Goal: Find specific page/section: Find specific page/section

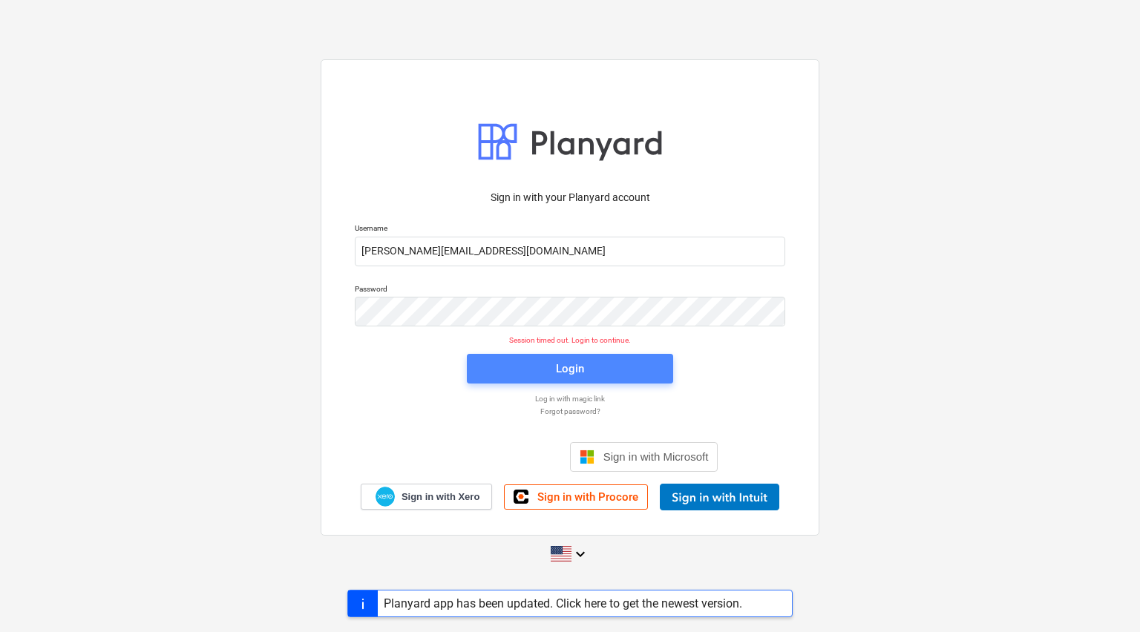
click at [546, 364] on span "Login" at bounding box center [570, 368] width 171 height 19
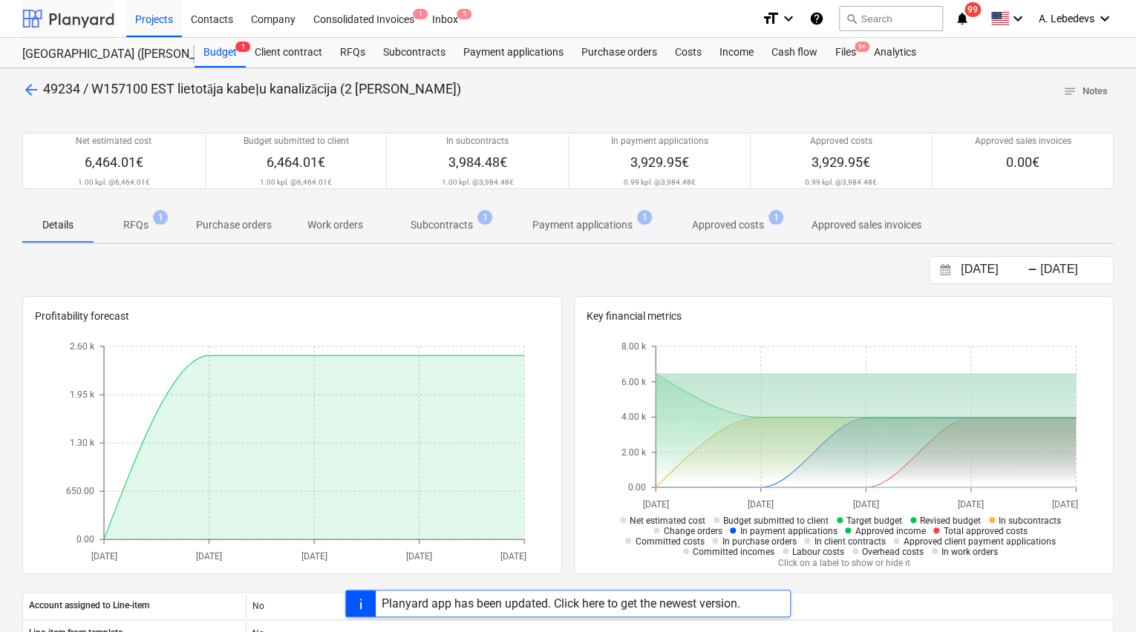
click at [59, 12] on div at bounding box center [68, 18] width 92 height 37
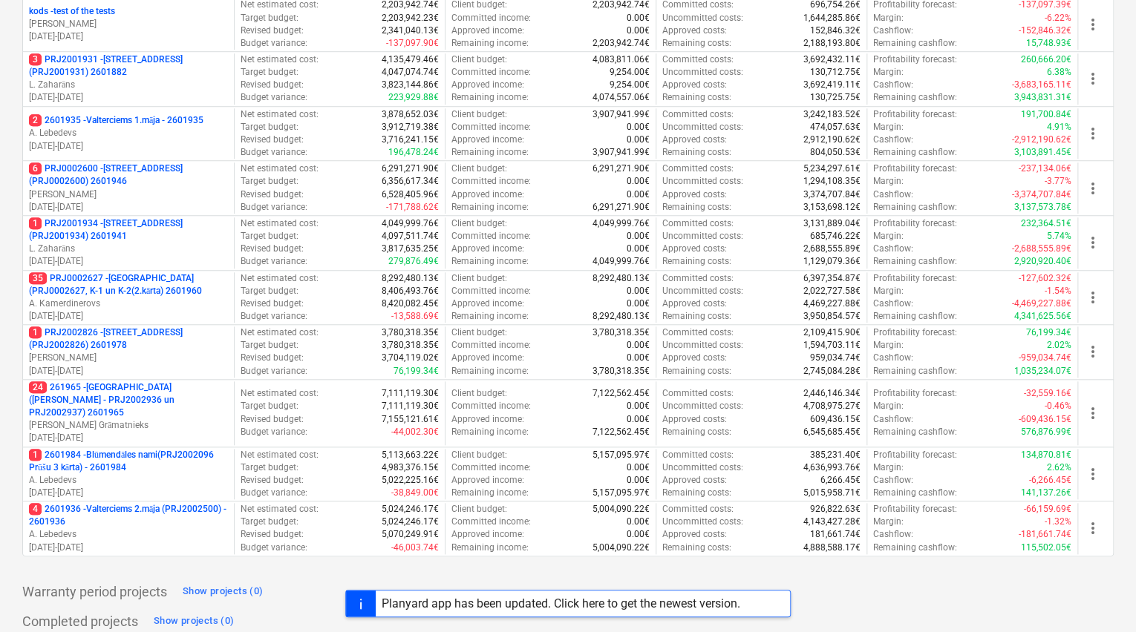
scroll to position [534, 0]
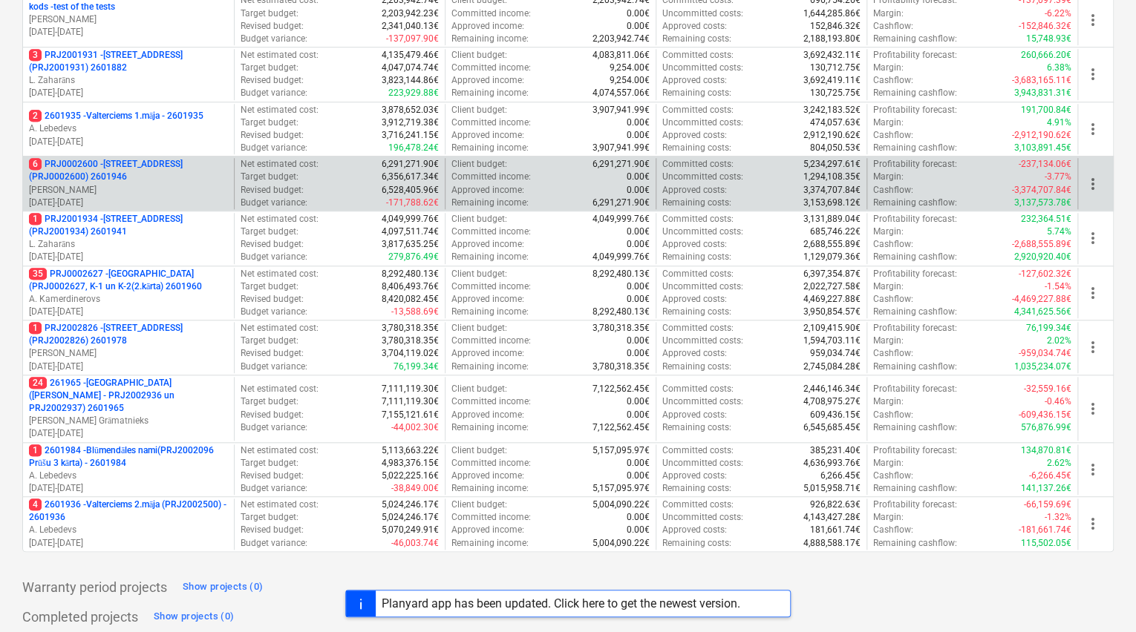
click at [128, 169] on p "6 PRJ0002600 - [STREET_ADDRESS](PRJ0002600) 2601946" at bounding box center [128, 170] width 199 height 25
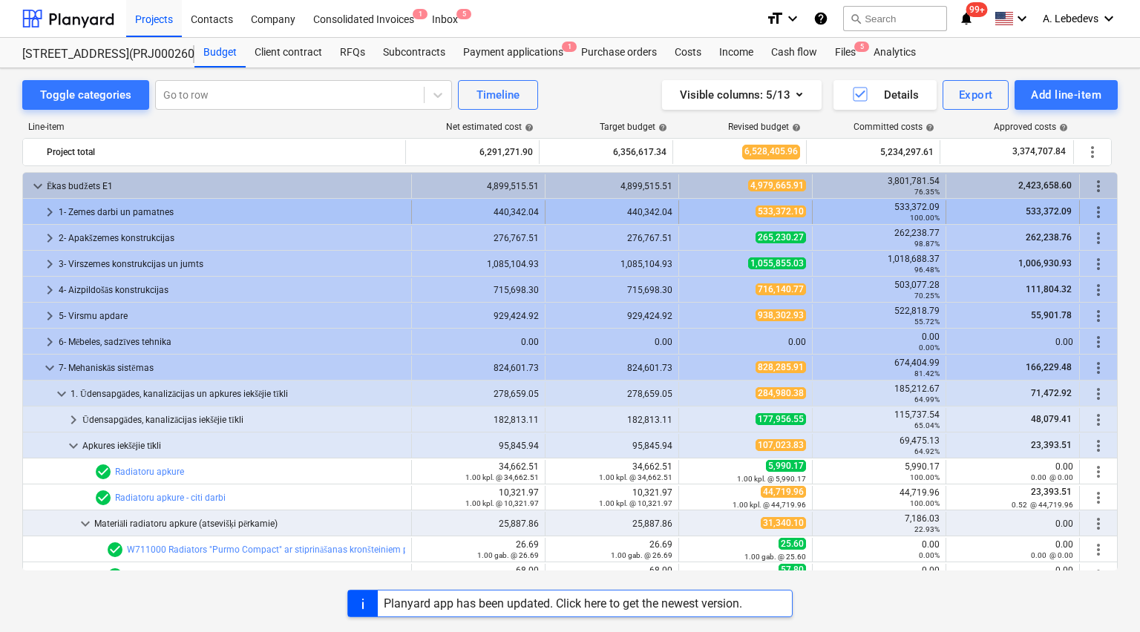
click at [45, 205] on span "keyboard_arrow_right" at bounding box center [50, 212] width 18 height 18
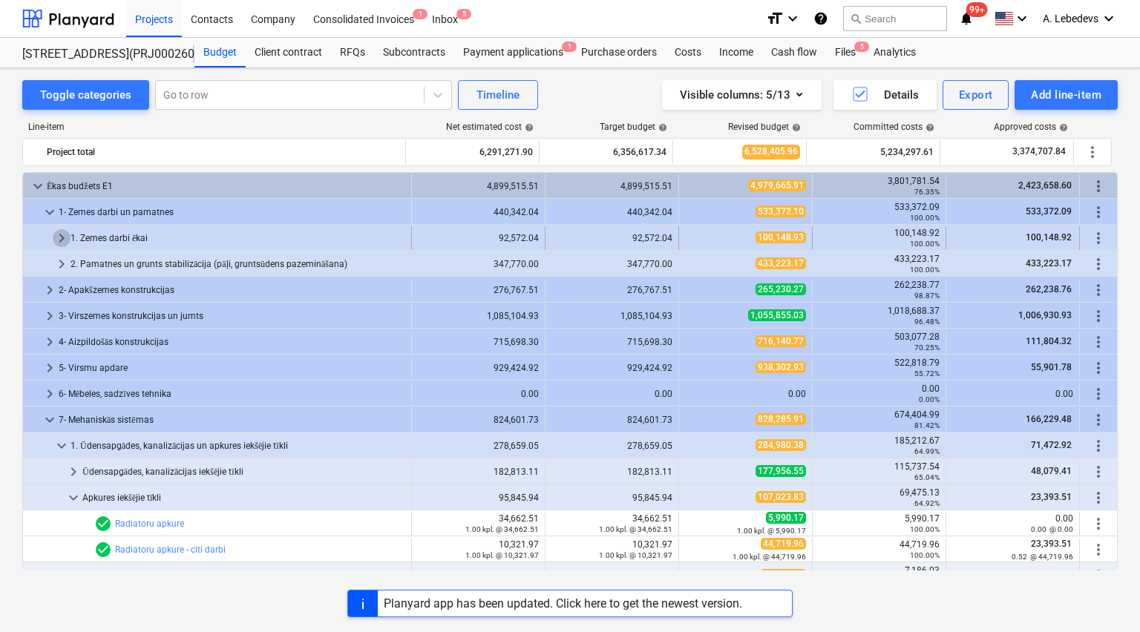
click at [59, 235] on span "keyboard_arrow_right" at bounding box center [62, 238] width 18 height 18
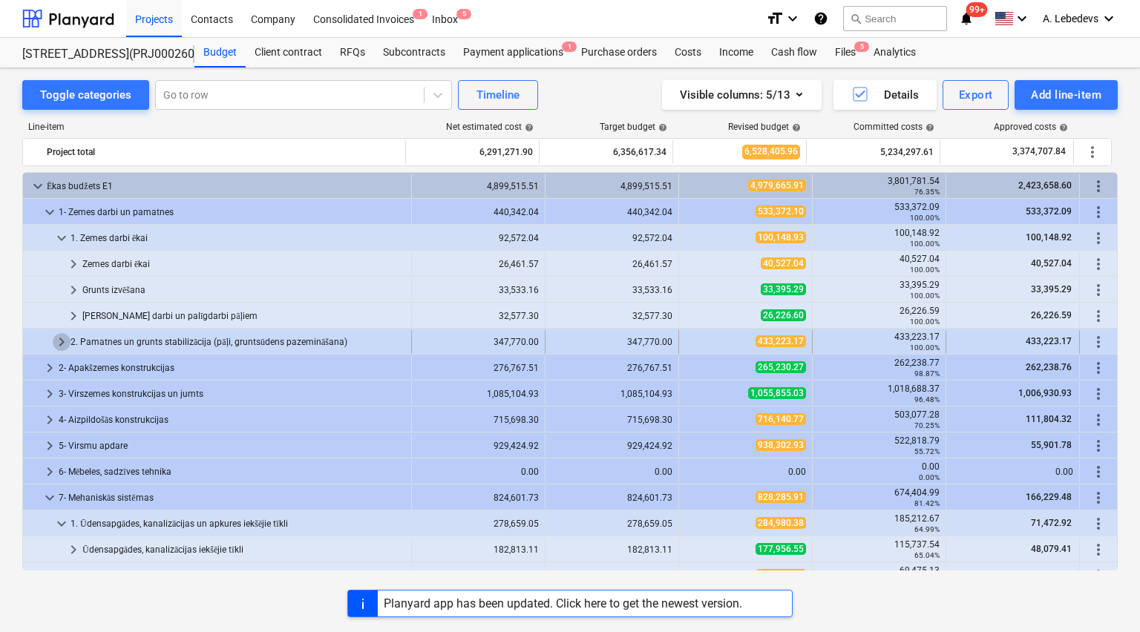
click at [56, 339] on span "keyboard_arrow_right" at bounding box center [62, 342] width 18 height 18
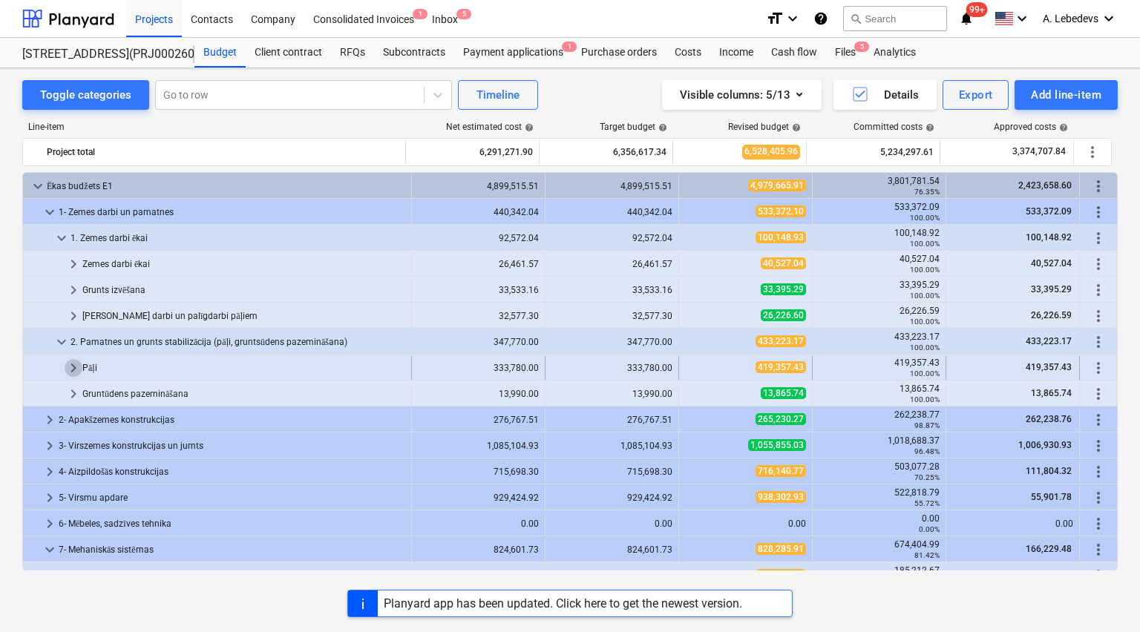
click at [71, 362] on span "keyboard_arrow_right" at bounding box center [74, 368] width 18 height 18
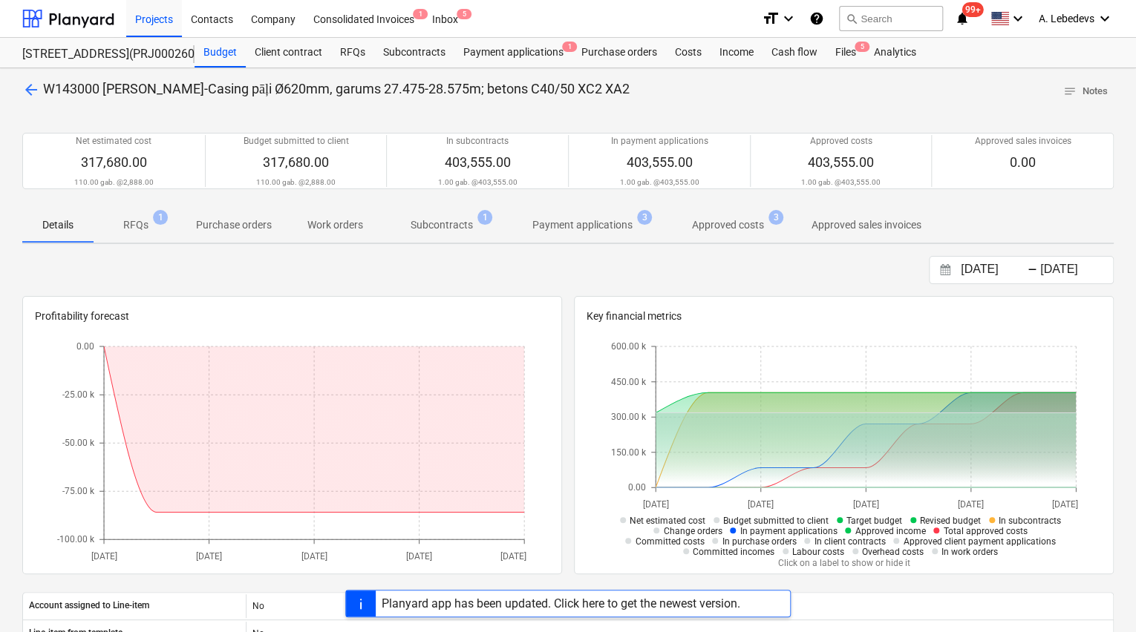
click at [434, 223] on p "Subcontracts" at bounding box center [441, 225] width 62 height 16
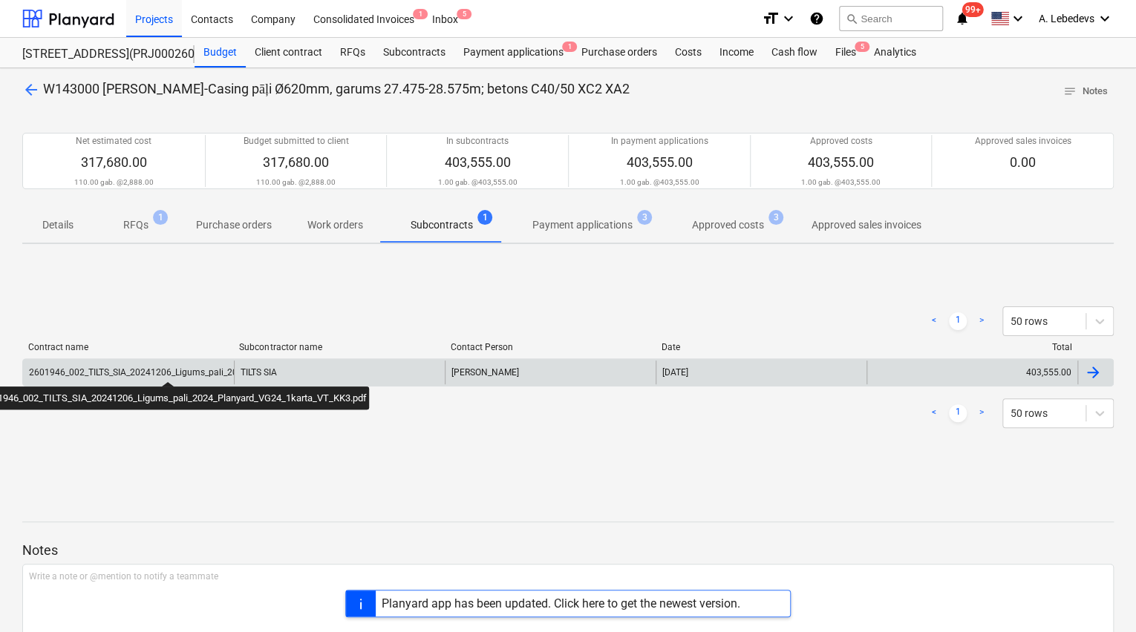
click at [168, 368] on div "2601946_002_TILTS_SIA_20241206_Ligums_pali_2024_Planyard_VG24_1karta_VT_KK3.pdf" at bounding box center [212, 372] width 366 height 10
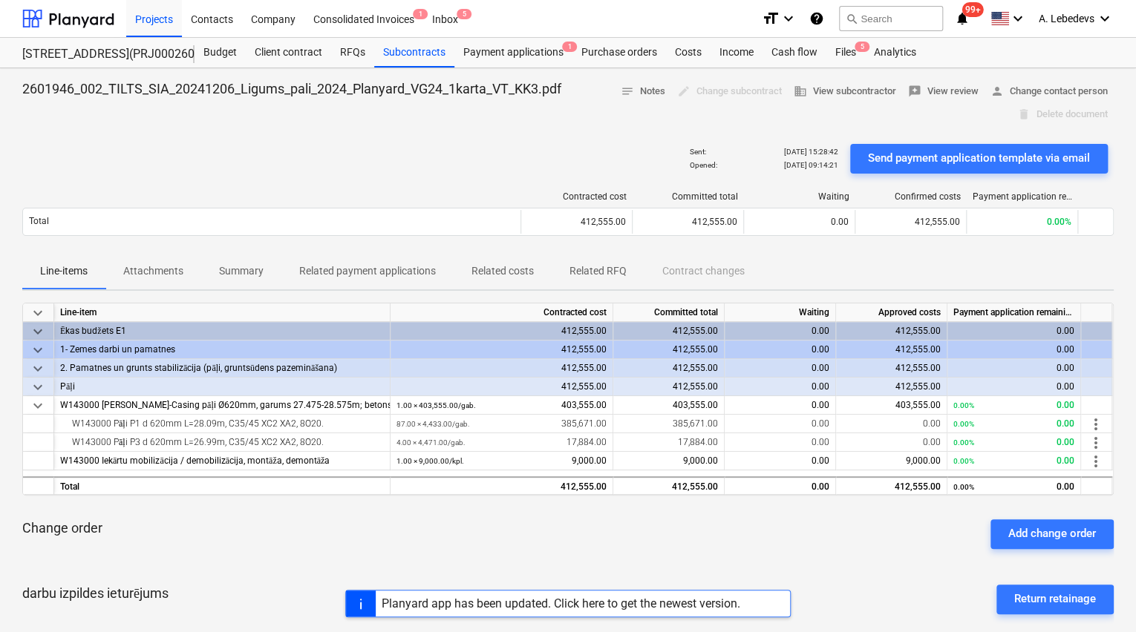
click at [156, 266] on p "Attachments" at bounding box center [153, 271] width 60 height 16
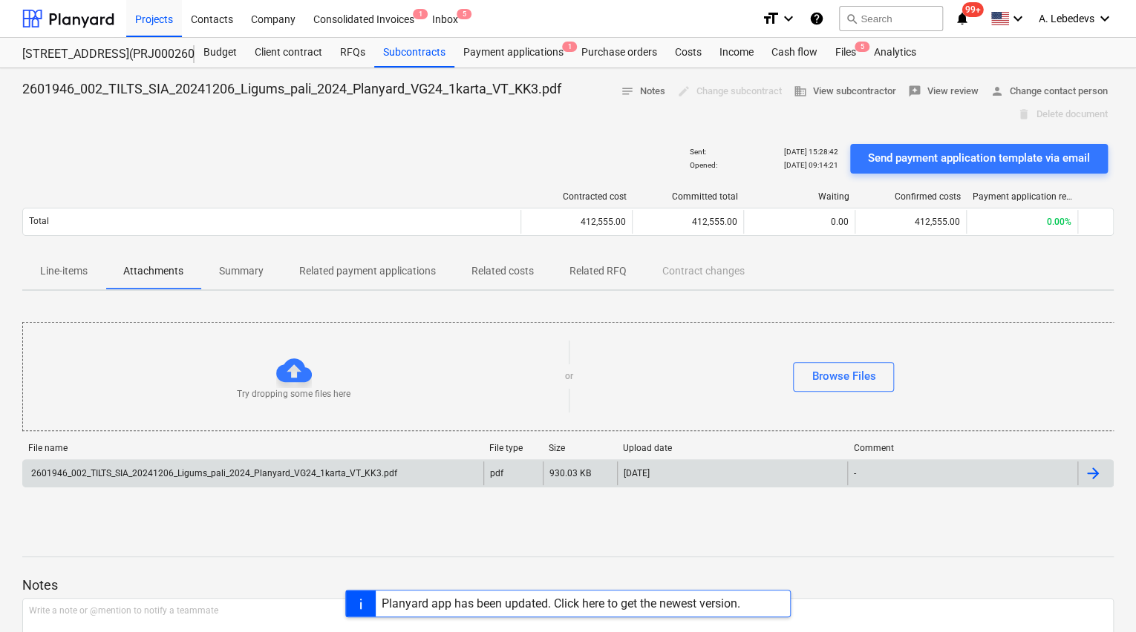
click at [344, 468] on div "2601946_002_TILTS_SIA_20241206_Ligums_pali_2024_Planyard_VG24_1karta_VT_KK3.pdf" at bounding box center [213, 473] width 368 height 10
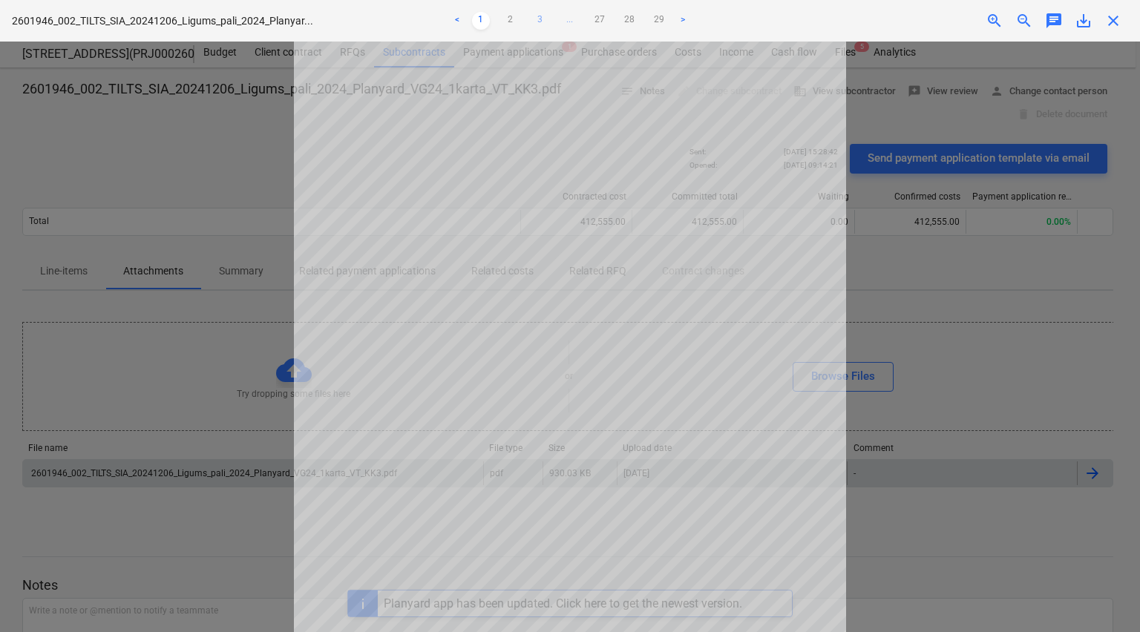
click at [540, 16] on link "3" at bounding box center [540, 21] width 18 height 18
click at [550, 18] on link "4" at bounding box center [555, 21] width 18 height 18
click at [563, 18] on link "5" at bounding box center [570, 21] width 18 height 18
